Goal: Task Accomplishment & Management: Use online tool/utility

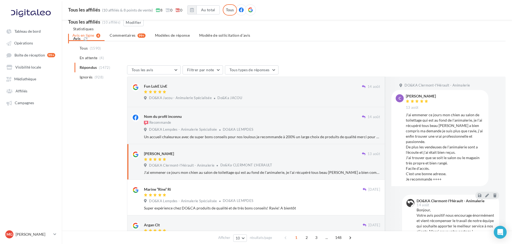
scroll to position [47, 0]
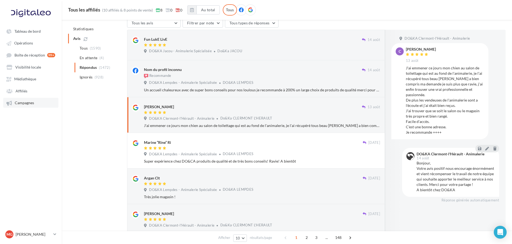
click at [20, 105] on link "Campagnes" at bounding box center [30, 103] width 55 height 10
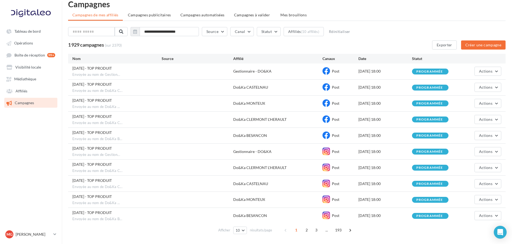
scroll to position [28, 0]
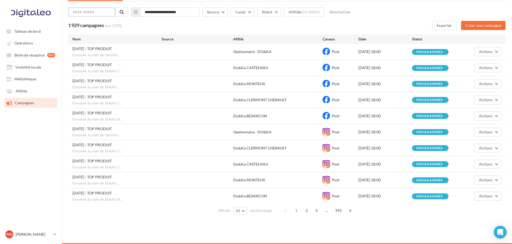
click at [96, 13] on input "text" at bounding box center [91, 12] width 47 height 9
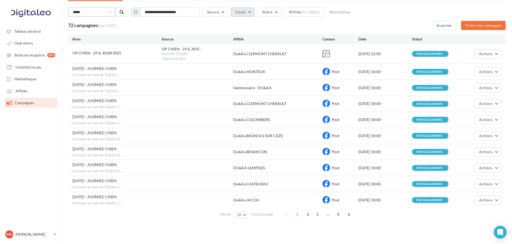
type input "*****"
click at [254, 11] on button "Canal" at bounding box center [242, 12] width 24 height 9
click at [238, 65] on label at bounding box center [237, 66] width 5 height 5
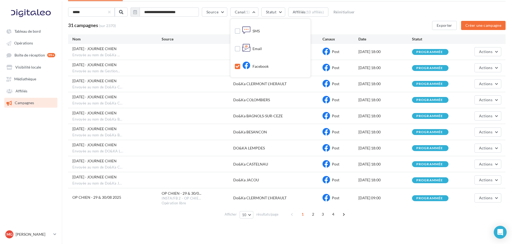
click at [111, 68] on div "[DATE] - JOURNEE CHIEN Envoyée au nom de Gestion..." at bounding box center [116, 68] width 89 height 12
click at [491, 69] on span "Actions" at bounding box center [485, 67] width 13 height 5
click at [476, 80] on button "Voir les résultats" at bounding box center [475, 81] width 54 height 14
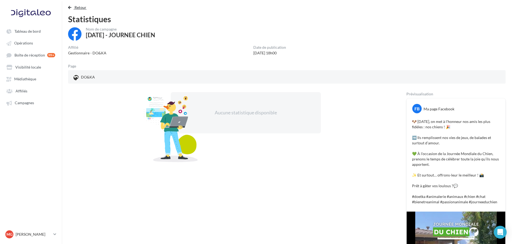
click at [73, 5] on button "Retour" at bounding box center [78, 7] width 21 height 6
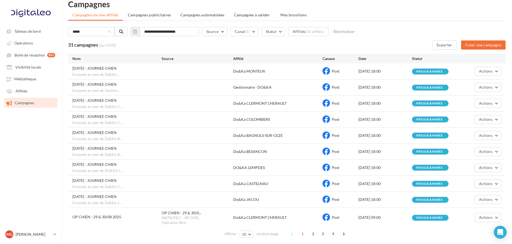
scroll to position [32, 0]
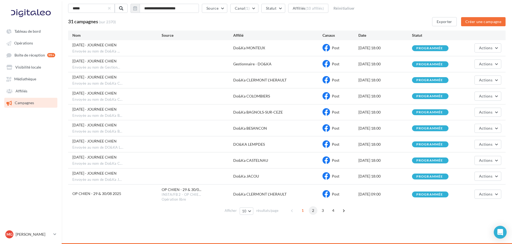
click at [314, 212] on span "2" at bounding box center [313, 211] width 9 height 9
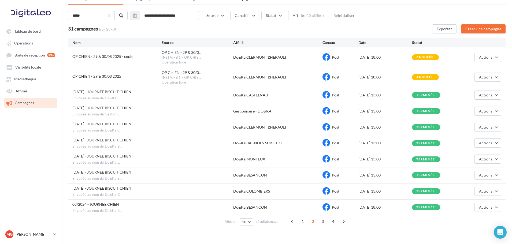
scroll to position [25, 0]
click at [497, 78] on button "Actions" at bounding box center [488, 76] width 27 height 9
click at [480, 88] on button "Voir les résultats" at bounding box center [475, 90] width 54 height 14
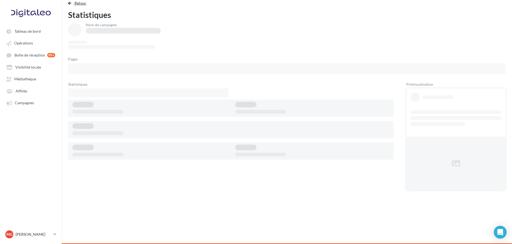
click at [75, 2] on span "Retour" at bounding box center [81, 3] width 12 height 5
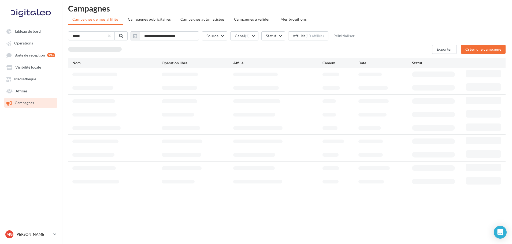
scroll to position [9, 0]
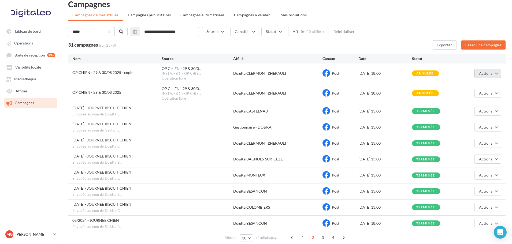
click at [494, 75] on button "Actions" at bounding box center [488, 73] width 27 height 9
click at [479, 85] on button "Voir les résultats" at bounding box center [475, 86] width 54 height 14
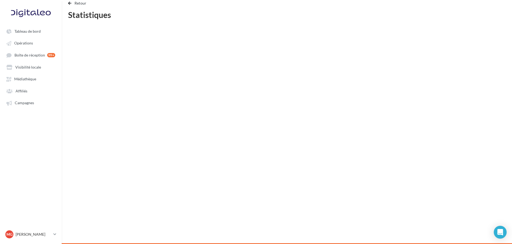
scroll to position [4, 0]
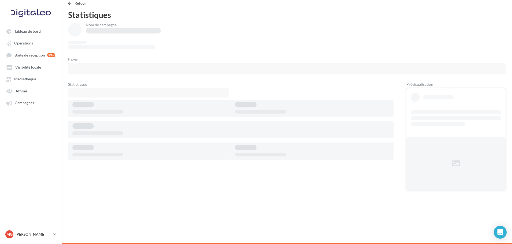
click at [80, 3] on span "Retour" at bounding box center [81, 3] width 12 height 5
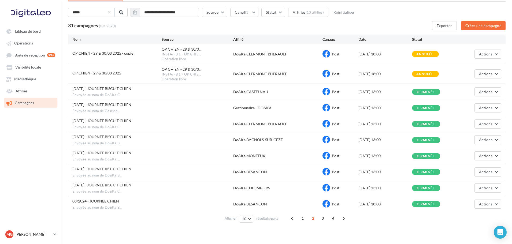
scroll to position [29, 0]
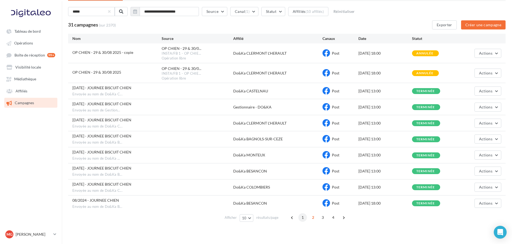
click at [304, 219] on span "1" at bounding box center [303, 218] width 9 height 9
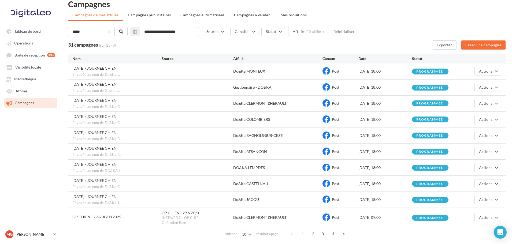
scroll to position [10, 0]
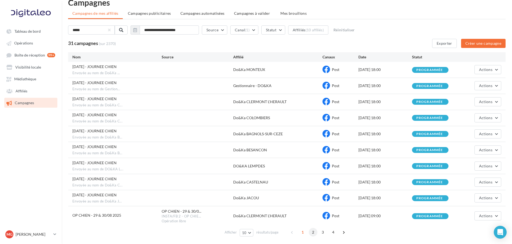
click at [315, 232] on span "2" at bounding box center [313, 232] width 9 height 9
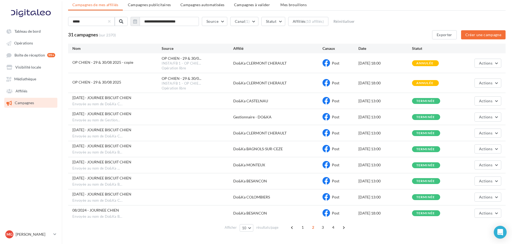
scroll to position [36, 0]
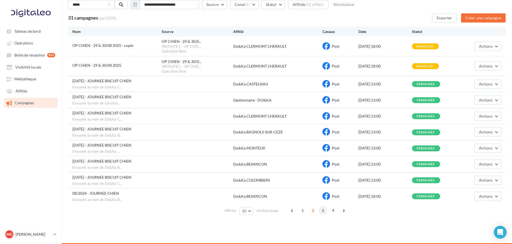
click at [324, 211] on span "3" at bounding box center [323, 211] width 9 height 9
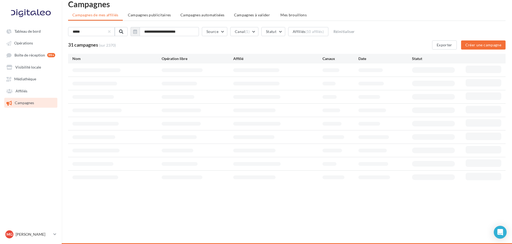
scroll to position [10, 0]
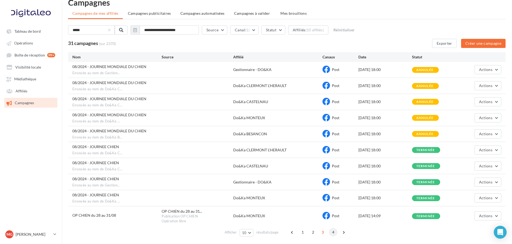
click at [333, 232] on span "4" at bounding box center [333, 232] width 9 height 9
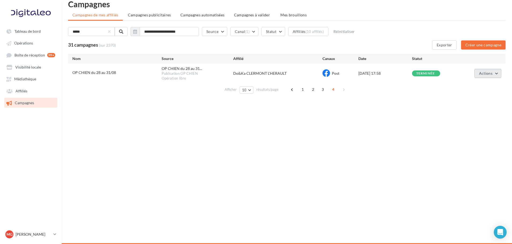
click at [494, 75] on button "Actions" at bounding box center [488, 73] width 27 height 9
click at [479, 86] on button "Voir les résultats" at bounding box center [475, 86] width 54 height 14
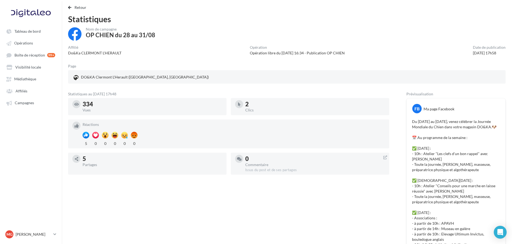
scroll to position [9, 0]
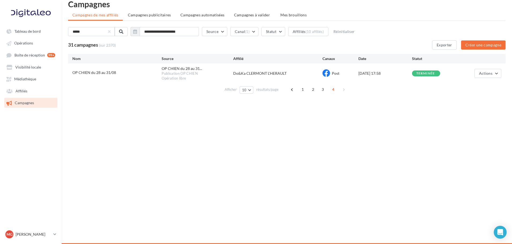
click at [484, 122] on div "Tableau de bord Opérations Affiliés" at bounding box center [256, 122] width 512 height 244
click at [258, 34] on button "Canal (1)" at bounding box center [244, 31] width 28 height 9
click at [141, 148] on div "Tableau de bord Opérations Affiliés" at bounding box center [256, 122] width 512 height 244
click at [159, 30] on input "**********" at bounding box center [169, 31] width 59 height 9
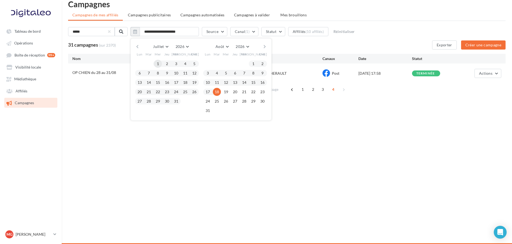
click at [160, 64] on button "1" at bounding box center [158, 64] width 8 height 8
click at [211, 110] on button "31" at bounding box center [208, 111] width 8 height 8
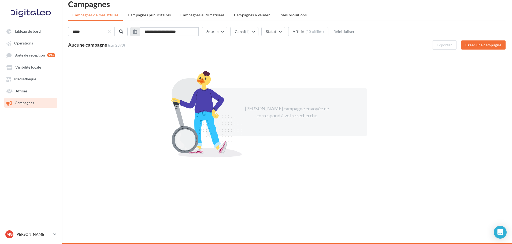
click at [156, 33] on input "**********" at bounding box center [169, 31] width 59 height 9
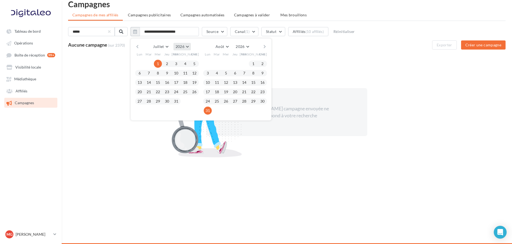
click at [189, 45] on button "2026" at bounding box center [182, 47] width 17 height 8
click at [174, 58] on button "2025" at bounding box center [172, 60] width 38 height 10
click at [152, 64] on button "1" at bounding box center [149, 64] width 8 height 8
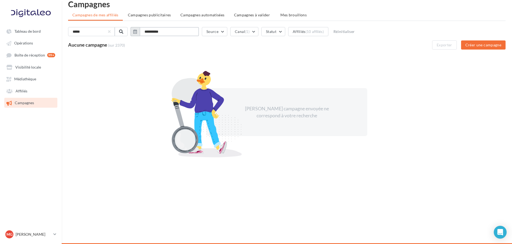
click at [185, 32] on input "**********" at bounding box center [169, 31] width 59 height 9
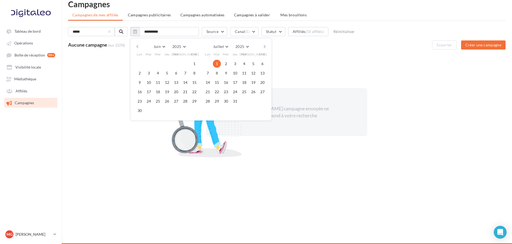
click at [267, 48] on button "button" at bounding box center [265, 47] width 5 height 8
click at [263, 101] on button "31" at bounding box center [263, 101] width 8 height 8
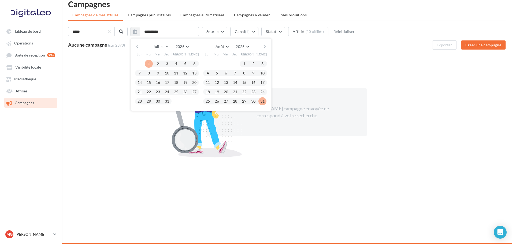
click at [152, 63] on button "1" at bounding box center [149, 64] width 8 height 8
type input "**********"
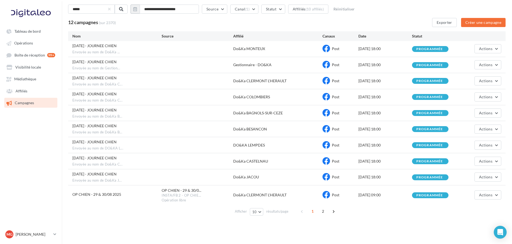
scroll to position [32, 0]
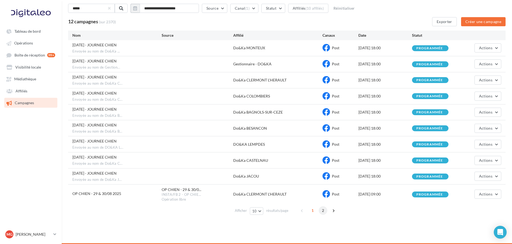
click at [324, 211] on span "2" at bounding box center [323, 211] width 9 height 9
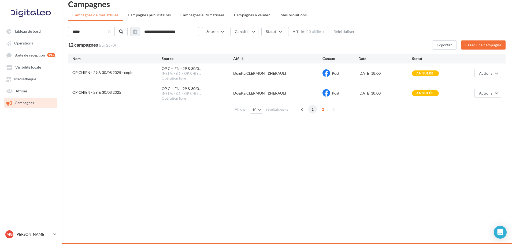
click at [312, 108] on span "1" at bounding box center [313, 109] width 9 height 9
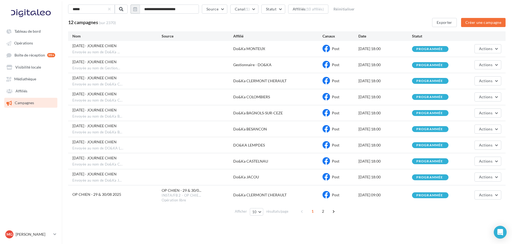
scroll to position [32, 0]
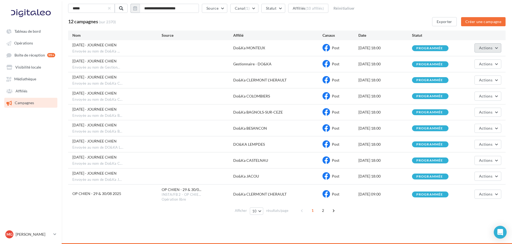
click at [498, 49] on button "Actions" at bounding box center [488, 47] width 27 height 9
click at [485, 62] on button "Voir les résultats" at bounding box center [475, 61] width 54 height 14
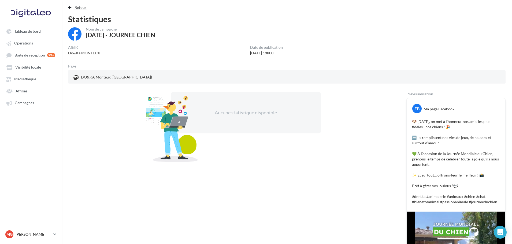
click at [82, 7] on span "Retour" at bounding box center [81, 7] width 12 height 5
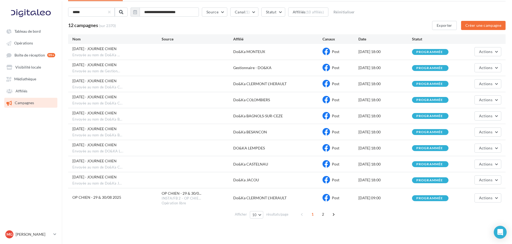
scroll to position [32, 0]
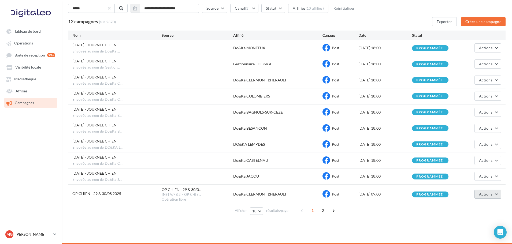
click at [498, 195] on button "Actions" at bounding box center [488, 194] width 27 height 9
click at [474, 206] on button "Voir les résultats" at bounding box center [475, 207] width 54 height 14
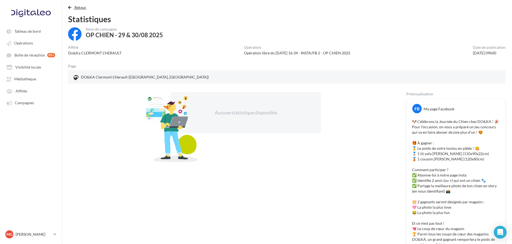
click at [84, 10] on button "Retour" at bounding box center [78, 7] width 21 height 6
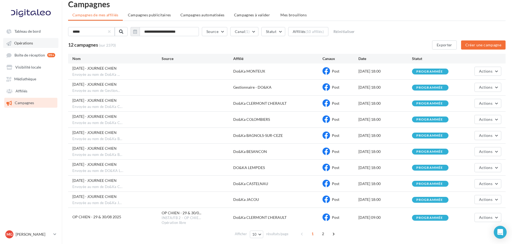
click at [37, 42] on link "Opérations" at bounding box center [30, 43] width 55 height 10
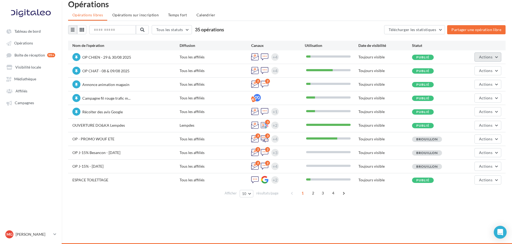
click at [490, 57] on span "Actions" at bounding box center [485, 57] width 13 height 5
click at [473, 68] on button "Editer" at bounding box center [473, 70] width 57 height 14
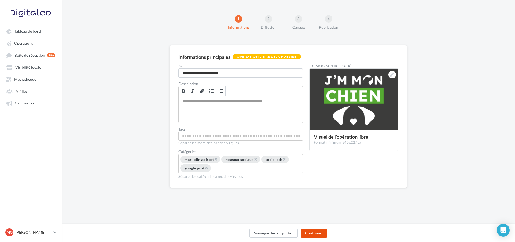
click at [313, 233] on button "Continuer" at bounding box center [314, 232] width 27 height 9
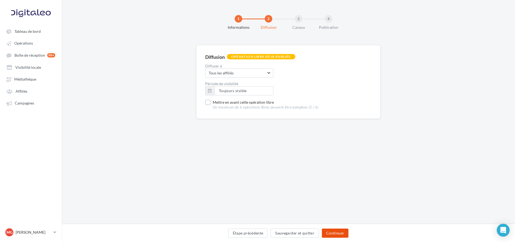
click at [333, 232] on button "Continuer" at bounding box center [335, 232] width 27 height 9
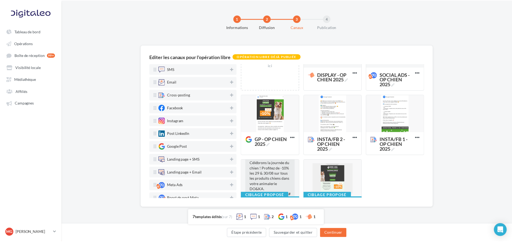
scroll to position [61, 0]
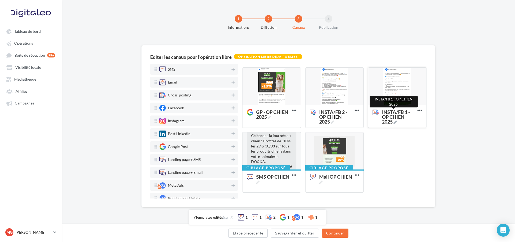
click at [394, 113] on span "INSTA/FB 1 - OP CHIEN 2025" at bounding box center [398, 116] width 33 height 14
click at [394, 113] on textarea "INSTA/FB 1 - OP CHIEN 2025 INSTA/FB 1 - OP CHIEN 2025" at bounding box center [391, 114] width 43 height 15
click at [398, 92] on div at bounding box center [397, 87] width 58 height 38
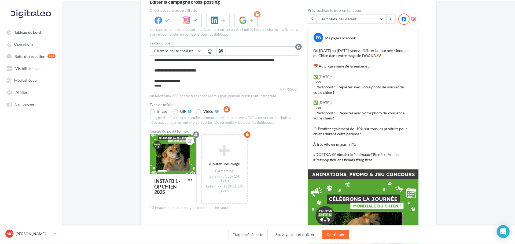
scroll to position [54, 0]
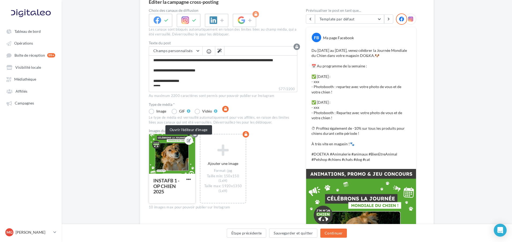
click at [189, 140] on icon at bounding box center [189, 140] width 4 height 4
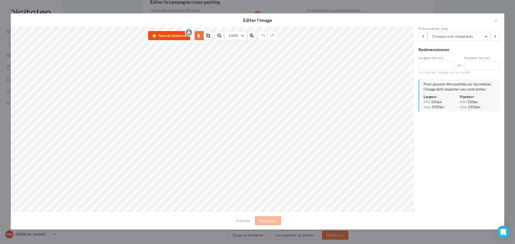
click at [176, 35] on button "Nouvel élément" at bounding box center [169, 35] width 42 height 9
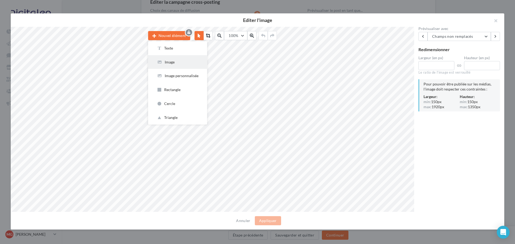
click at [167, 63] on div "Image" at bounding box center [178, 62] width 42 height 5
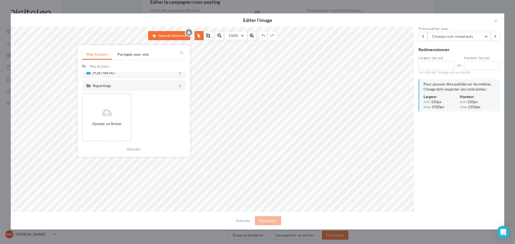
scroll to position [87, 0]
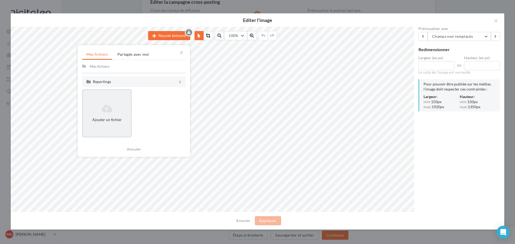
click at [109, 111] on icon at bounding box center [107, 108] width 44 height 9
click at [111, 107] on icon at bounding box center [107, 108] width 44 height 9
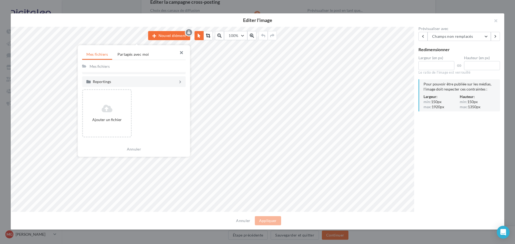
click at [181, 53] on button "button" at bounding box center [178, 53] width 21 height 16
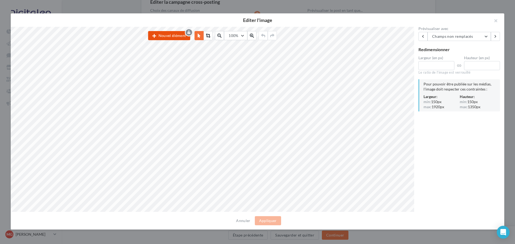
click at [154, 36] on icon "button" at bounding box center [154, 36] width 4 height 0
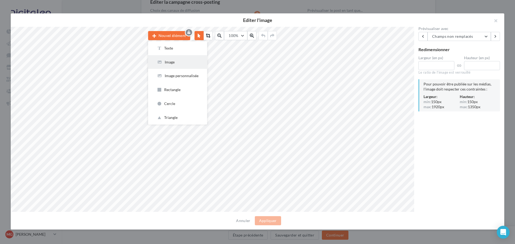
click at [169, 61] on div "Image" at bounding box center [178, 62] width 42 height 5
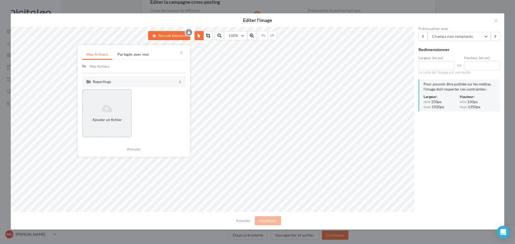
click at [98, 115] on div "Ajouter un fichier" at bounding box center [107, 113] width 48 height 22
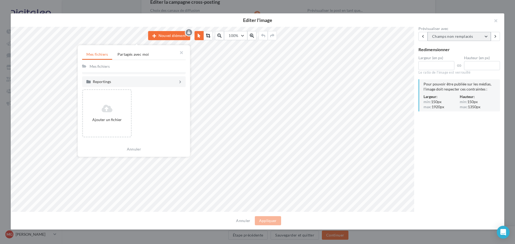
click at [440, 36] on span "Champs non remplacés" at bounding box center [452, 36] width 41 height 5
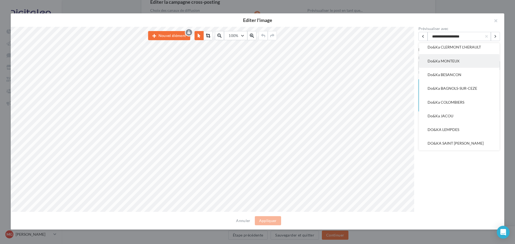
scroll to position [0, 0]
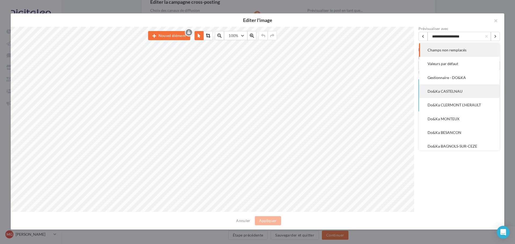
click at [445, 89] on span "Do&Ka CASTELNAU" at bounding box center [445, 91] width 35 height 5
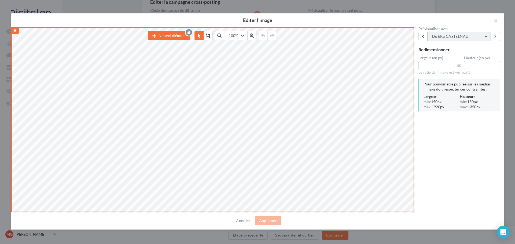
click at [454, 38] on span "Do&Ka CASTELNAU" at bounding box center [450, 36] width 36 height 5
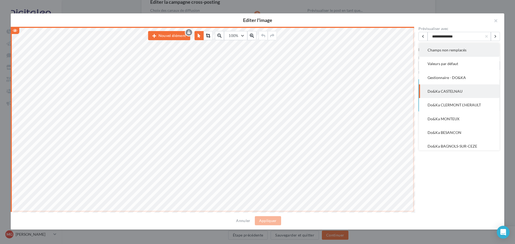
click at [447, 49] on span "Champs non remplacés" at bounding box center [447, 50] width 39 height 5
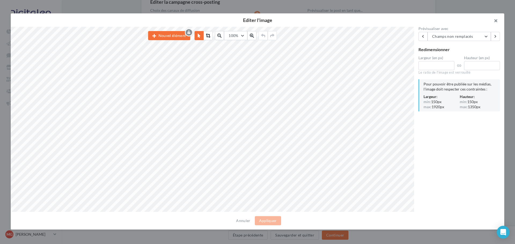
click at [494, 20] on button "button" at bounding box center [493, 21] width 21 height 16
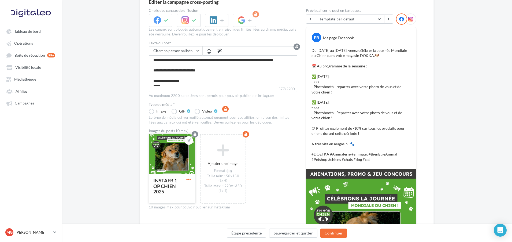
click at [189, 178] on span "button" at bounding box center [188, 179] width 5 height 5
click at [201, 190] on button "Remplacer l'image" at bounding box center [213, 190] width 57 height 14
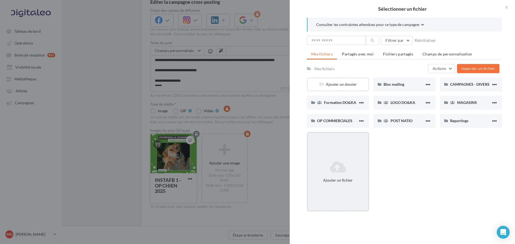
click at [342, 168] on icon at bounding box center [338, 167] width 56 height 13
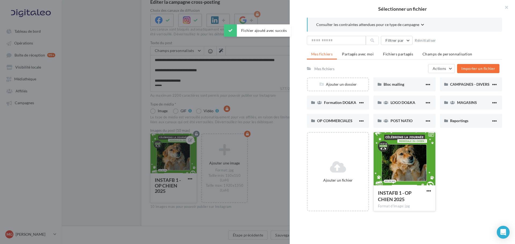
click at [407, 152] on div at bounding box center [405, 160] width 62 height 54
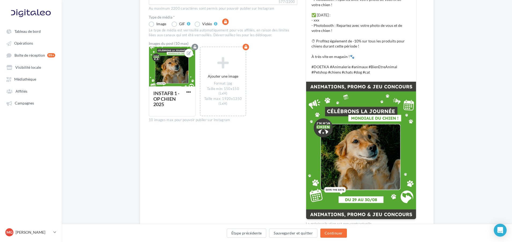
scroll to position [144, 0]
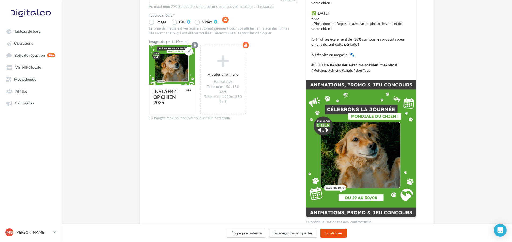
click at [330, 231] on button "Continuer" at bounding box center [334, 232] width 27 height 9
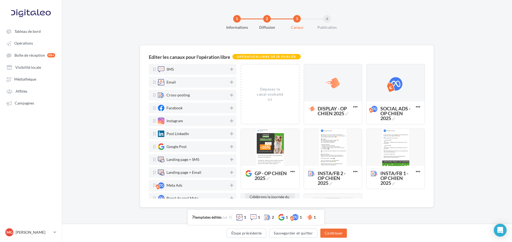
scroll to position [0, 0]
click at [331, 232] on button "Continuer" at bounding box center [335, 232] width 27 height 9
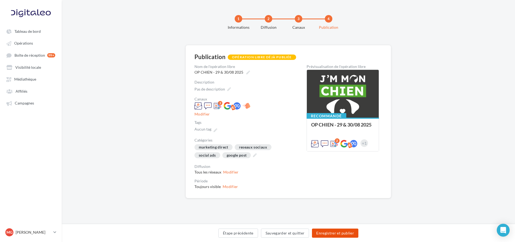
click at [338, 232] on button "Enregistrer et publier" at bounding box center [335, 232] width 46 height 9
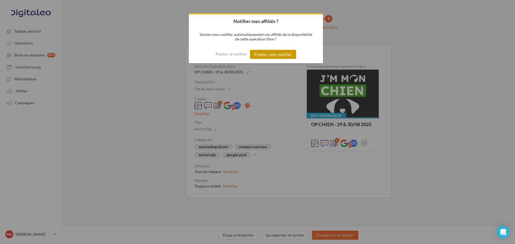
click at [278, 56] on button "Publier sans notifier" at bounding box center [273, 54] width 46 height 9
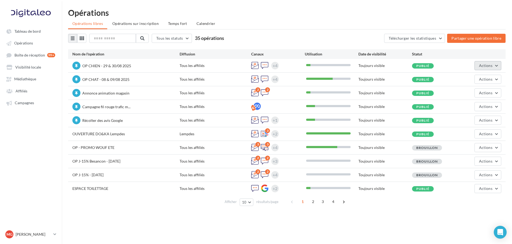
click at [486, 63] on span "Actions" at bounding box center [485, 65] width 13 height 5
click at [467, 77] on button "Editer" at bounding box center [473, 78] width 57 height 14
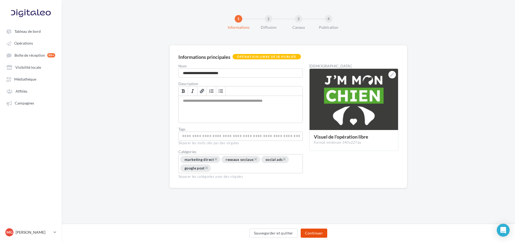
click at [315, 232] on button "Continuer" at bounding box center [314, 232] width 27 height 9
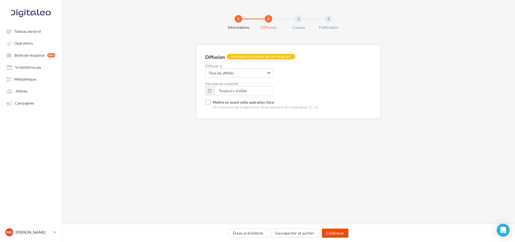
click at [328, 231] on button "Continuer" at bounding box center [335, 232] width 27 height 9
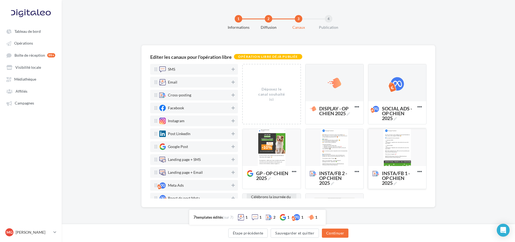
click at [397, 147] on div at bounding box center [397, 148] width 58 height 38
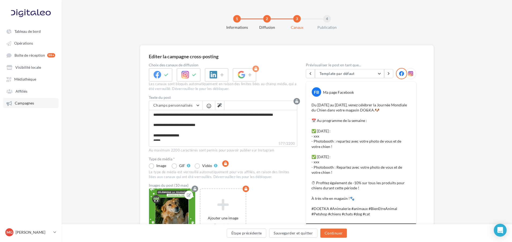
click at [30, 101] on span "Campagnes" at bounding box center [24, 103] width 19 height 5
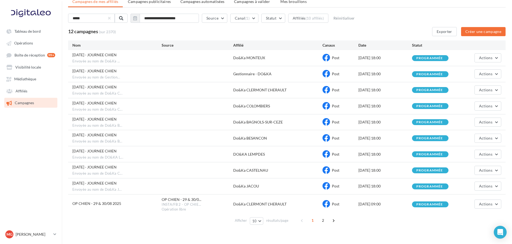
scroll to position [32, 0]
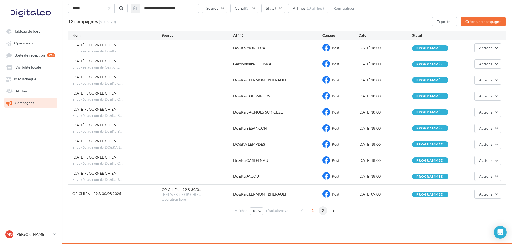
click at [323, 210] on span "2" at bounding box center [323, 211] width 9 height 9
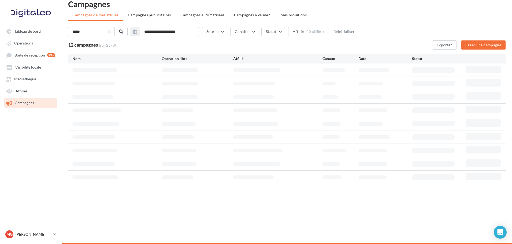
scroll to position [9, 0]
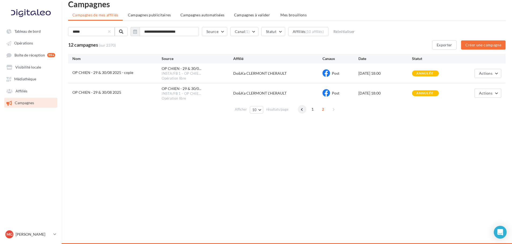
click at [303, 105] on span at bounding box center [302, 109] width 9 height 9
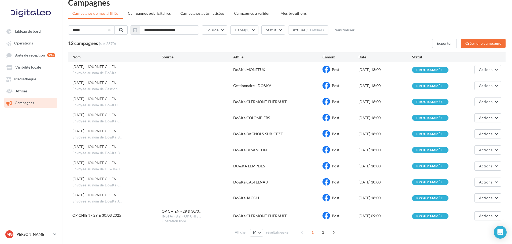
scroll to position [32, 0]
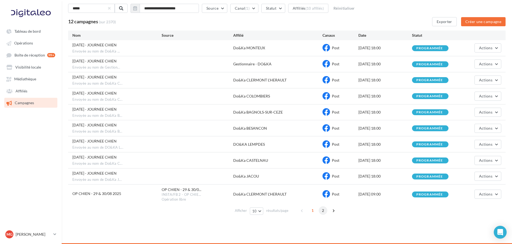
click at [322, 211] on span "2" at bounding box center [323, 211] width 9 height 9
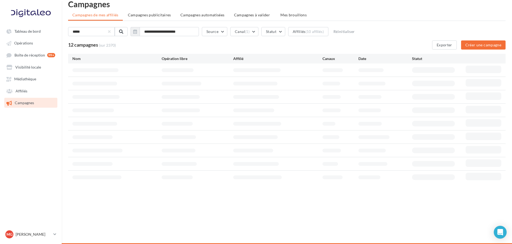
scroll to position [9, 0]
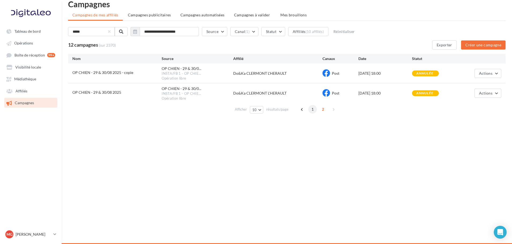
click at [312, 109] on span "1" at bounding box center [313, 109] width 9 height 9
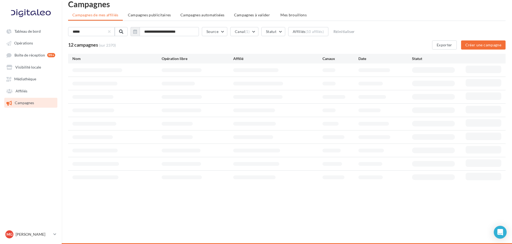
scroll to position [10, 0]
